Goal: Navigation & Orientation: Go to known website

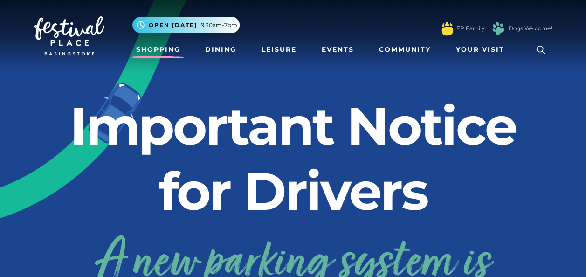
click at [171, 52] on link "Shopping" at bounding box center [158, 49] width 52 height 17
click at [218, 51] on link "Dining" at bounding box center [220, 49] width 39 height 17
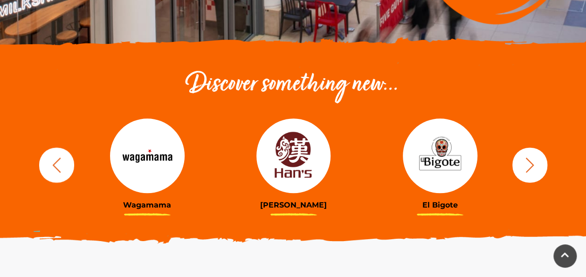
scroll to position [280, 0]
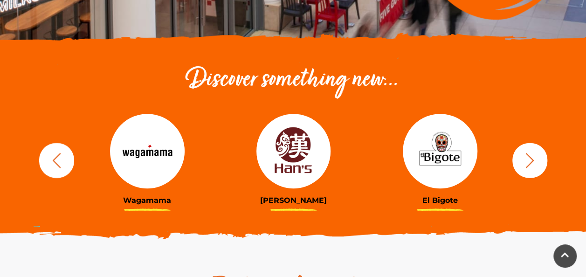
click at [300, 168] on img at bounding box center [293, 151] width 75 height 75
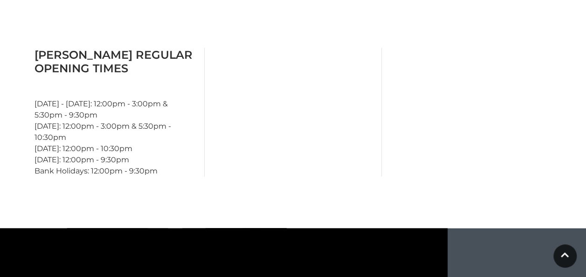
scroll to position [792, 0]
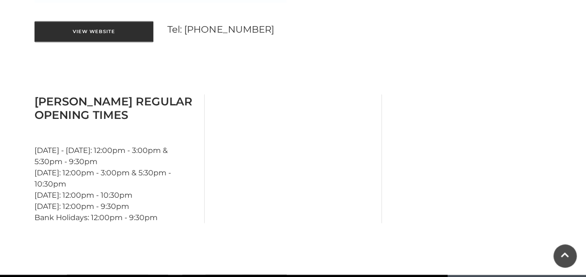
click at [90, 34] on link "View Website" at bounding box center [93, 31] width 119 height 21
